Goal: Task Accomplishment & Management: Manage account settings

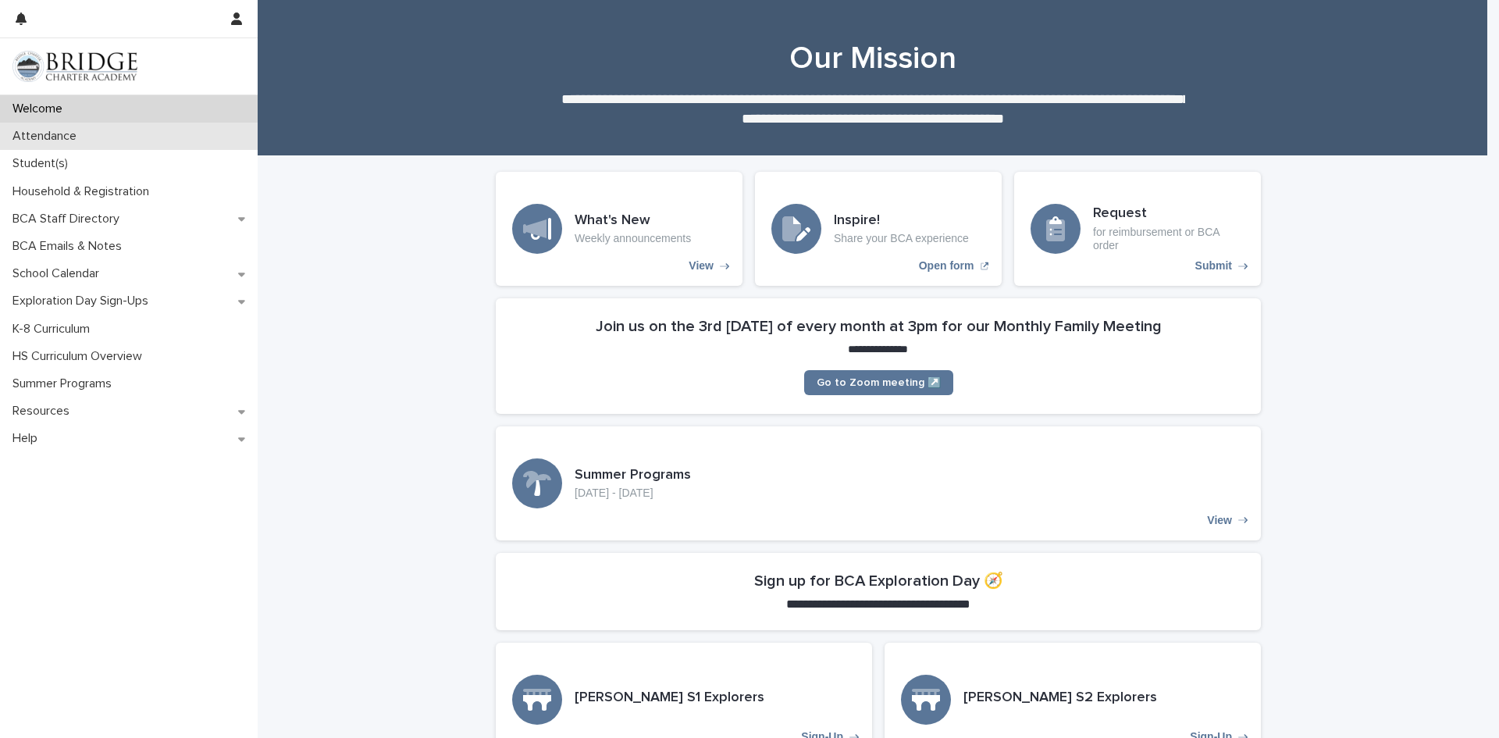
click at [62, 137] on p "Attendance" at bounding box center [47, 136] width 83 height 15
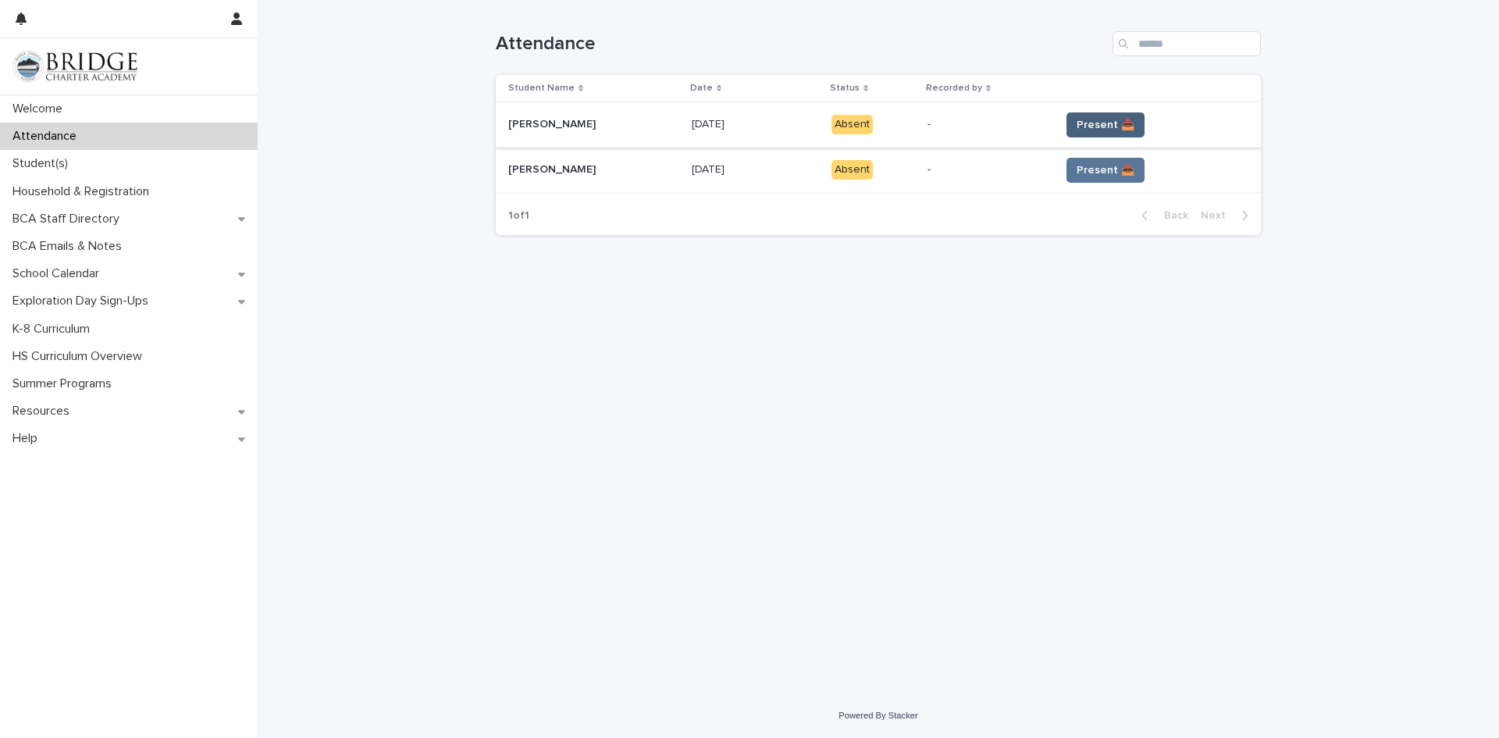
click at [1090, 126] on span "Present 📥" at bounding box center [1105, 125] width 58 height 16
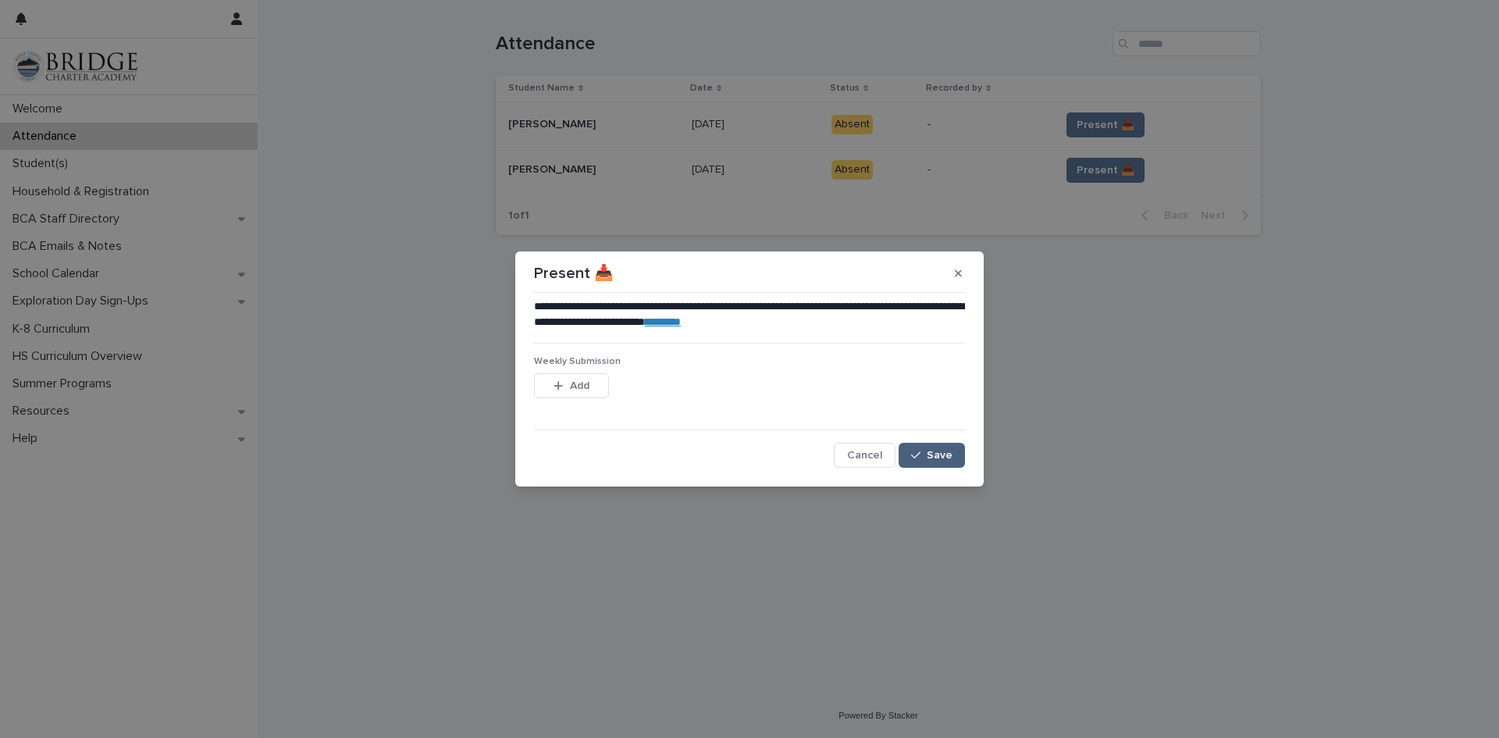
click at [935, 455] on span "Save" at bounding box center [940, 455] width 26 height 11
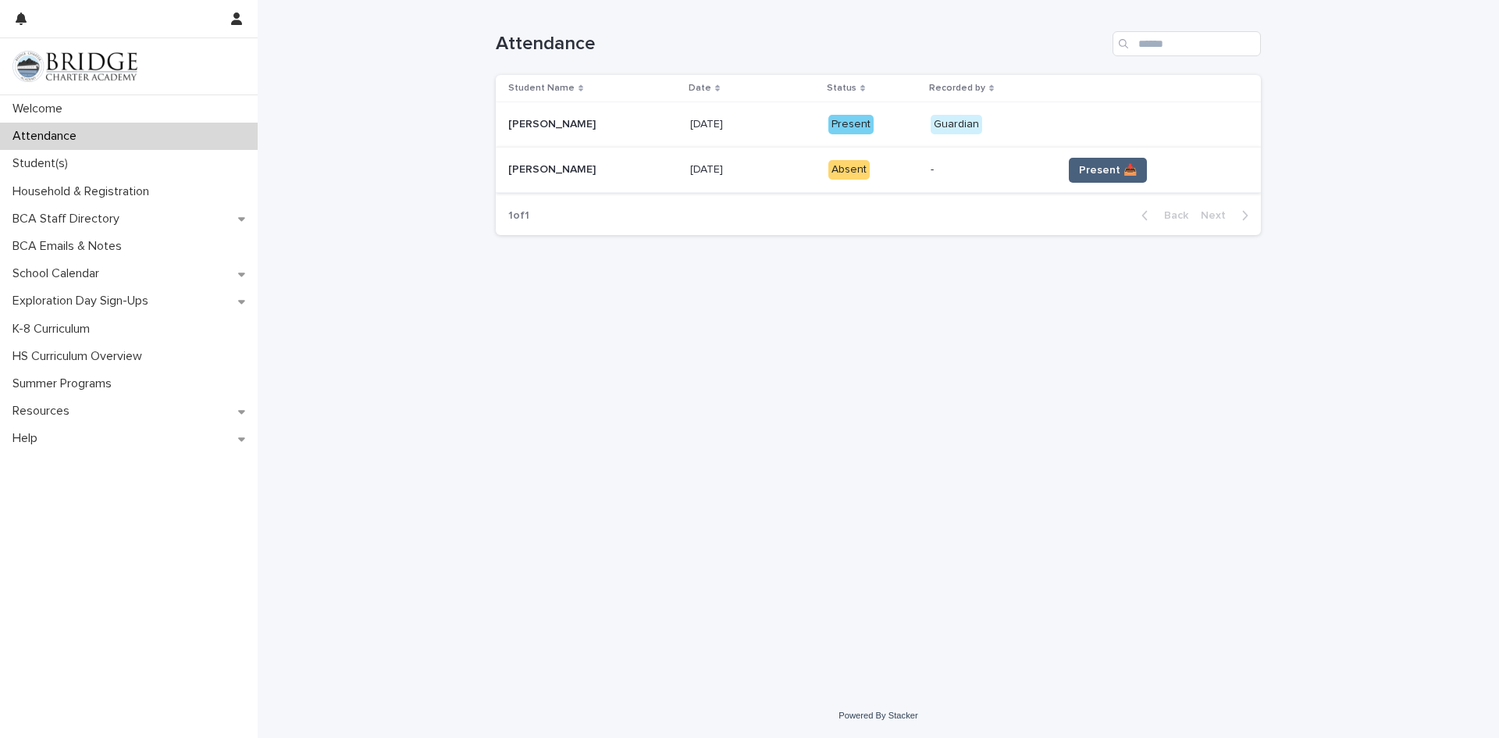
click at [1093, 169] on span "Present 📥" at bounding box center [1108, 170] width 58 height 16
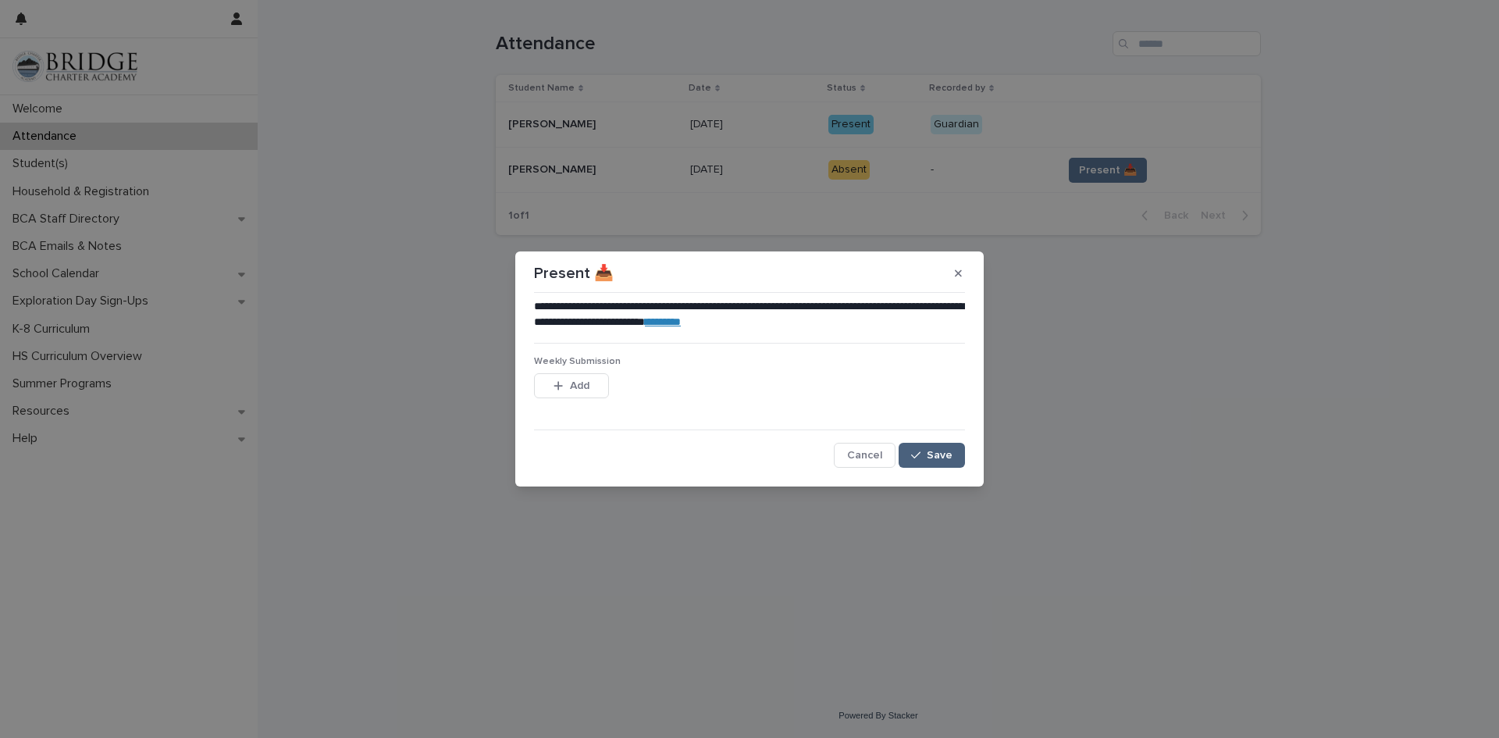
click at [937, 454] on span "Save" at bounding box center [940, 455] width 26 height 11
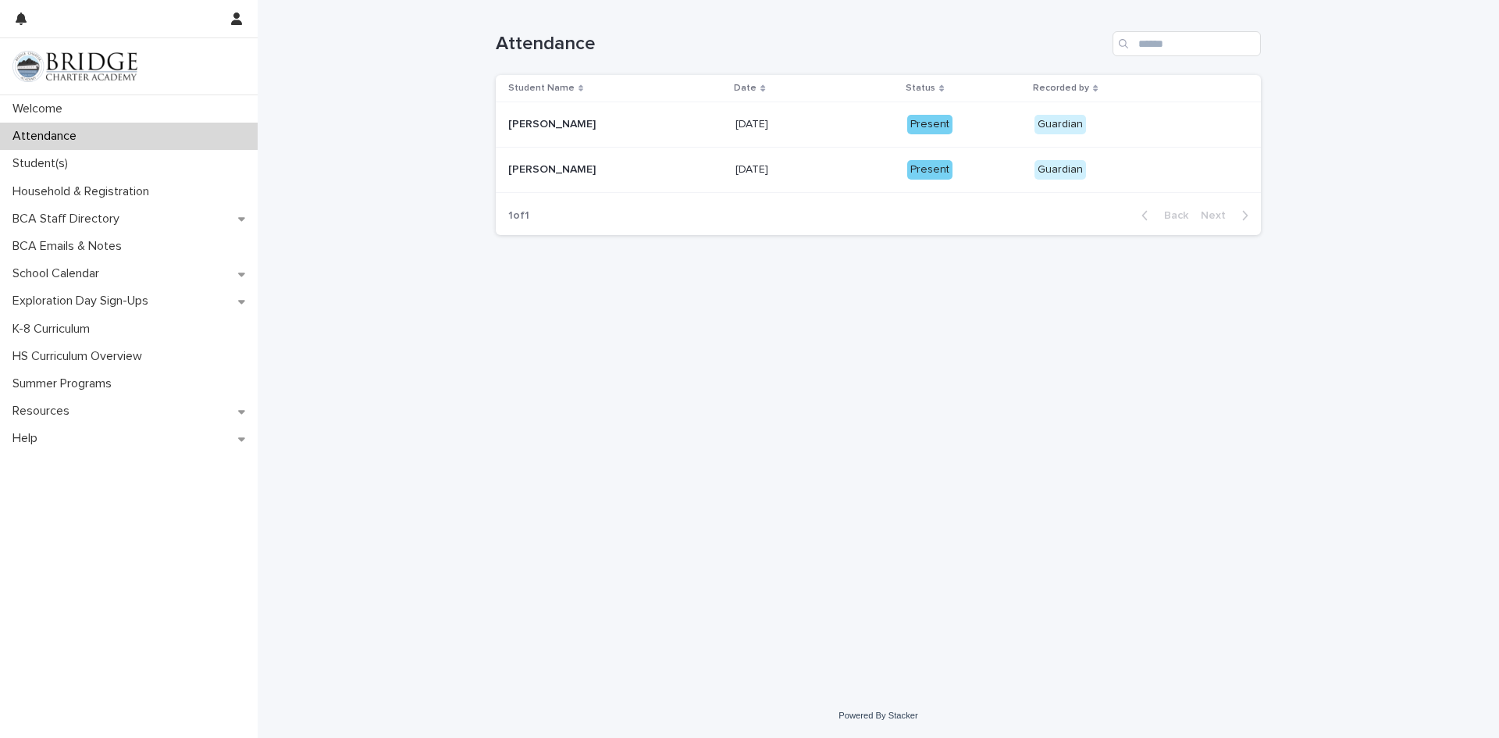
click at [534, 121] on p "[PERSON_NAME]" at bounding box center [553, 123] width 91 height 16
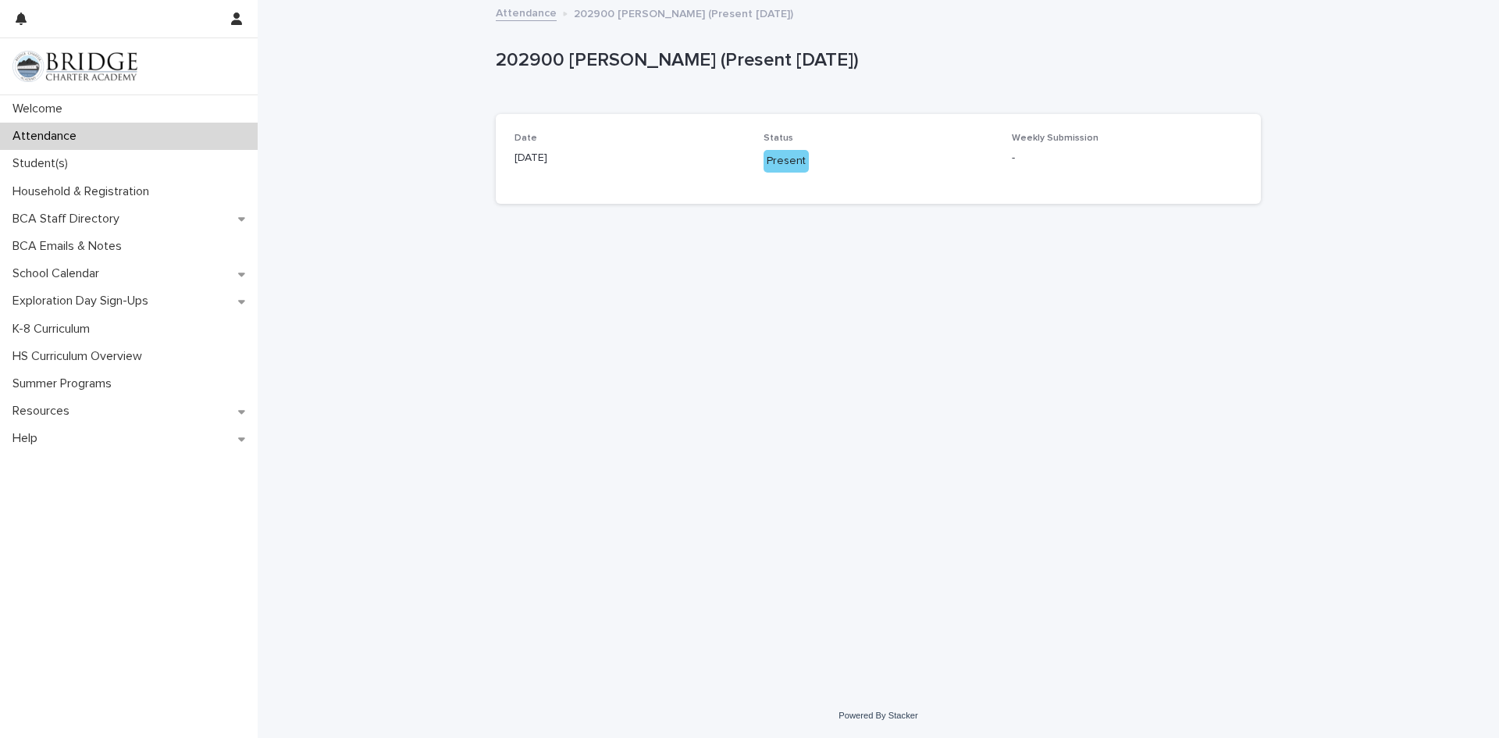
click at [155, 141] on div "Attendance" at bounding box center [129, 136] width 258 height 27
